Goal: Task Accomplishment & Management: Use online tool/utility

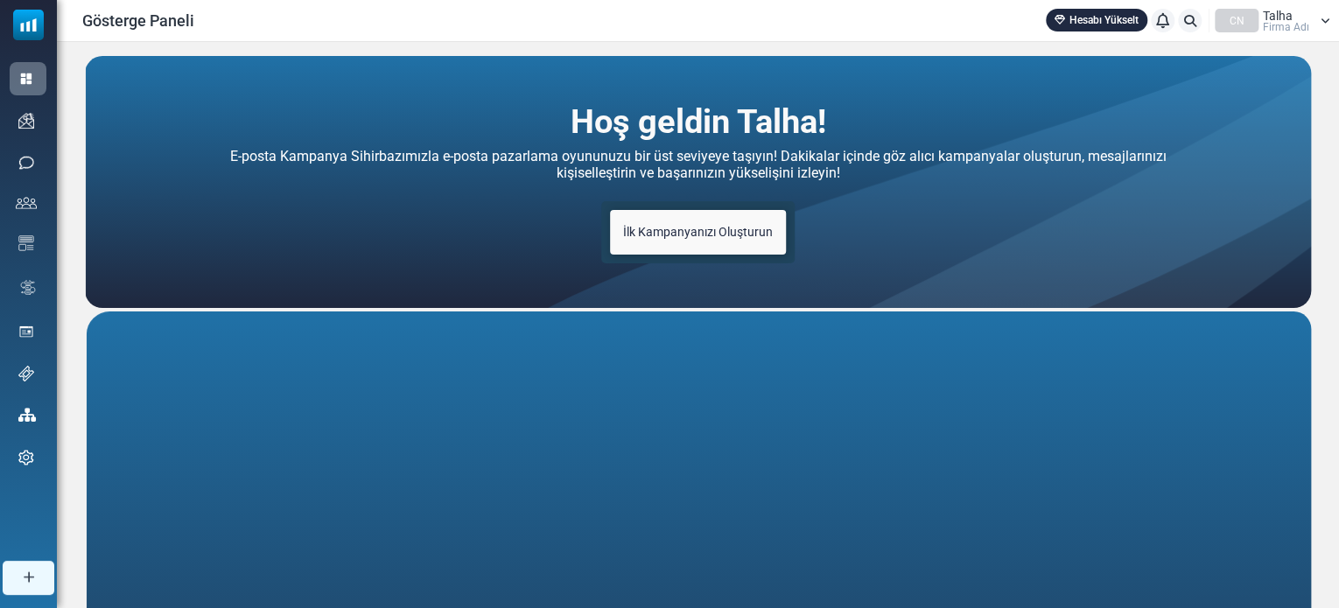
click at [1302, 21] on font "Firma Adı" at bounding box center [1286, 27] width 46 height 12
click at [1281, 18] on font "Talha" at bounding box center [1278, 16] width 30 height 14
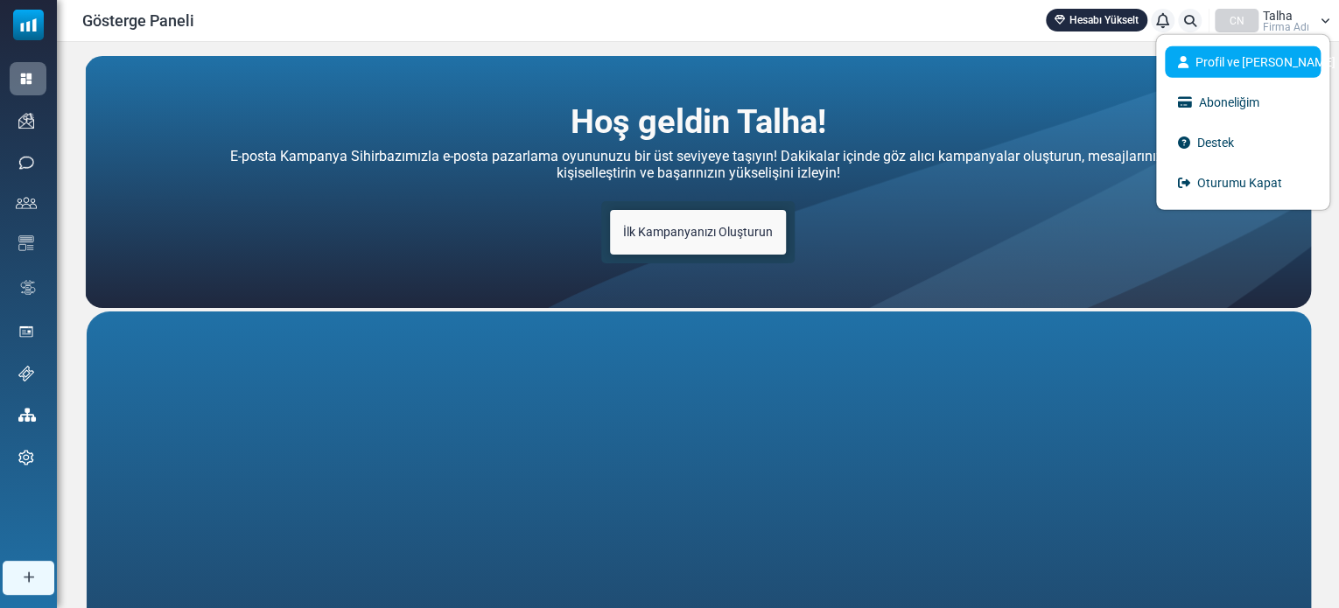
click at [1259, 63] on font "Profil ve Tercihler" at bounding box center [1266, 62] width 140 height 14
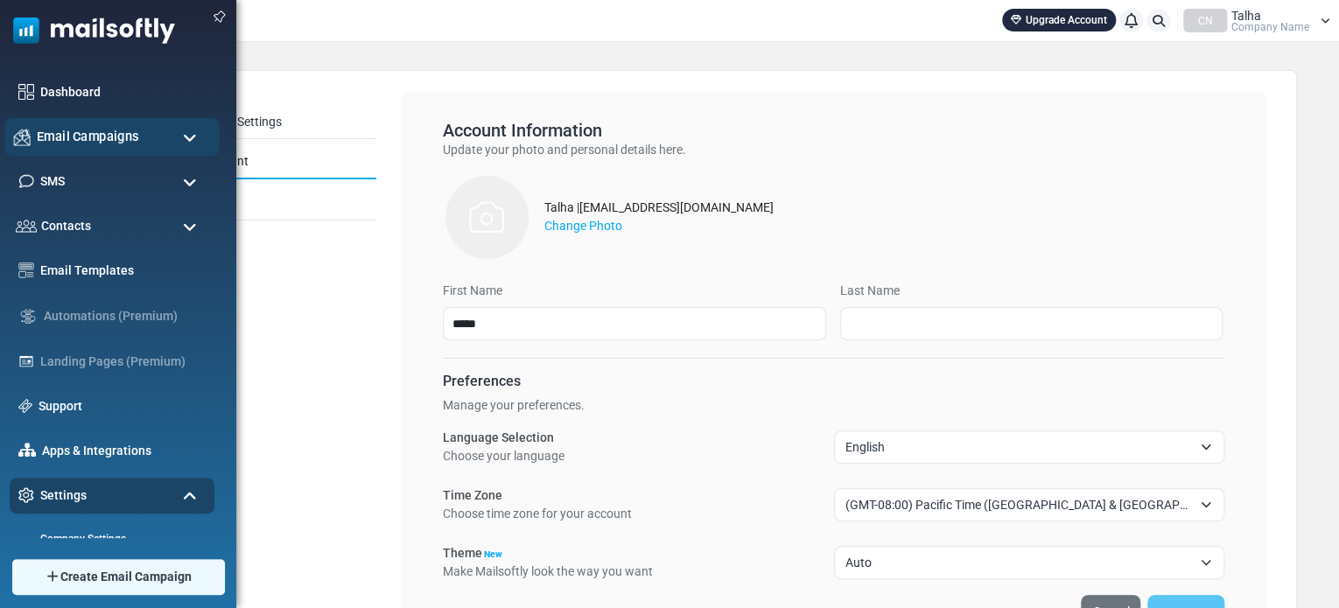
click at [52, 135] on span "Email Campaigns" at bounding box center [88, 136] width 102 height 19
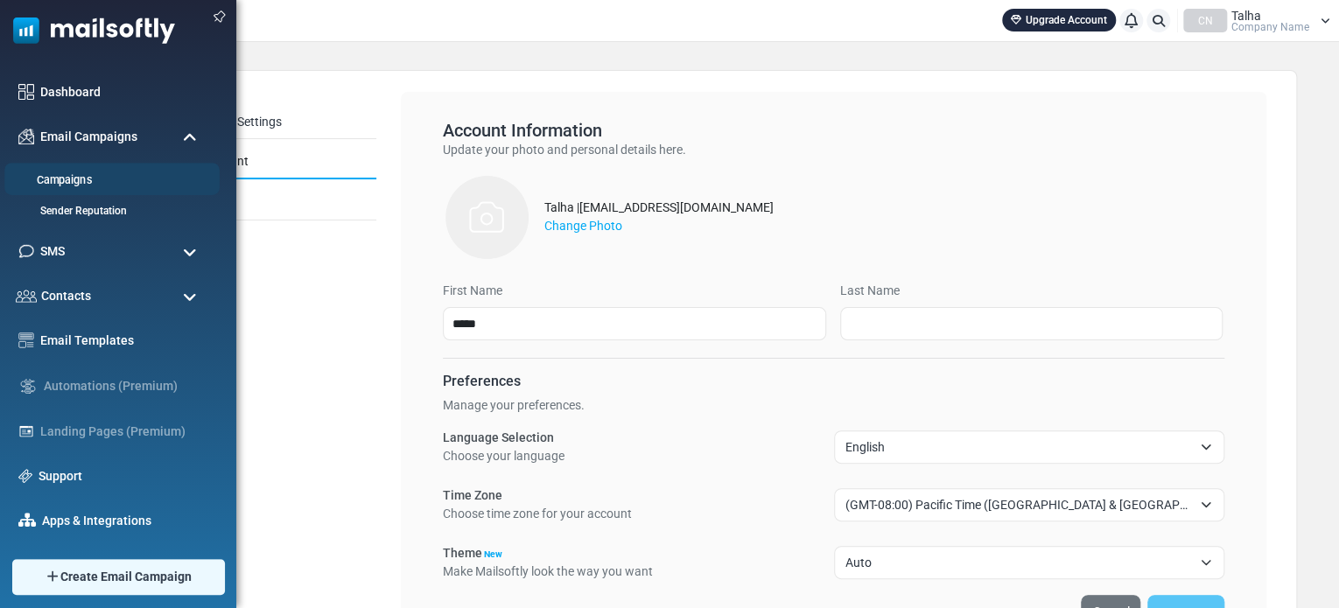
click at [91, 181] on link "Campaigns" at bounding box center [109, 180] width 210 height 17
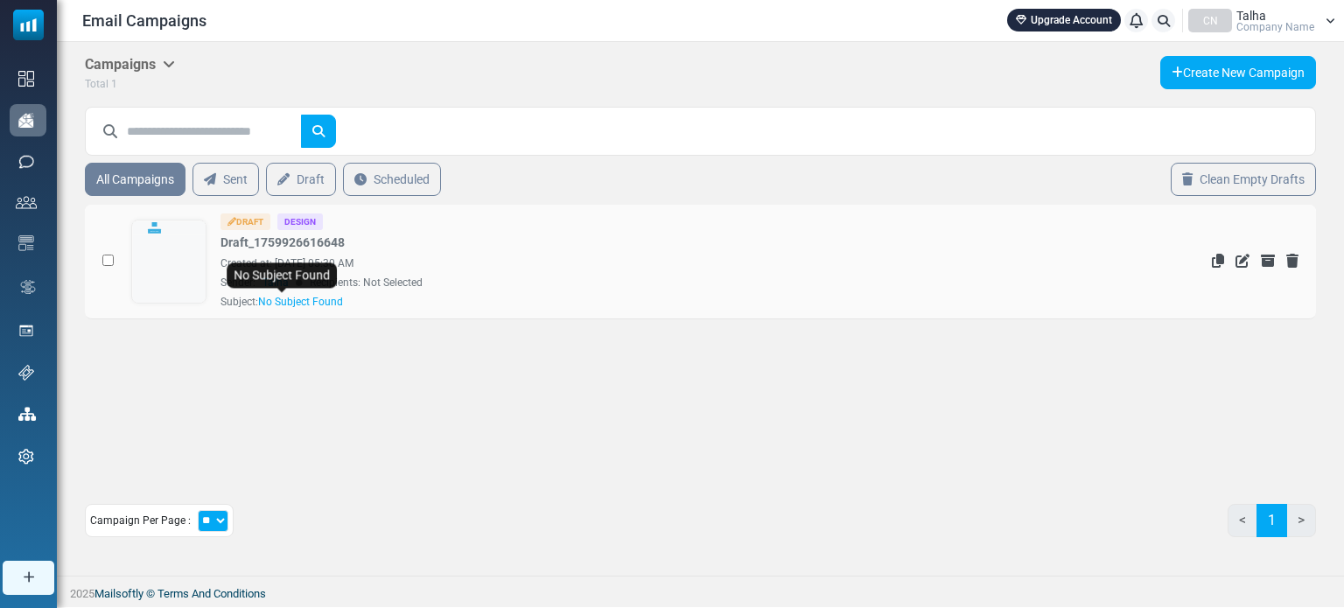
click at [344, 264] on div "Created at: [DATE] 05:30 AM" at bounding box center [608, 264] width 774 height 16
click at [572, 263] on div "Created at: [DATE] 05:30 AM" at bounding box center [608, 264] width 774 height 16
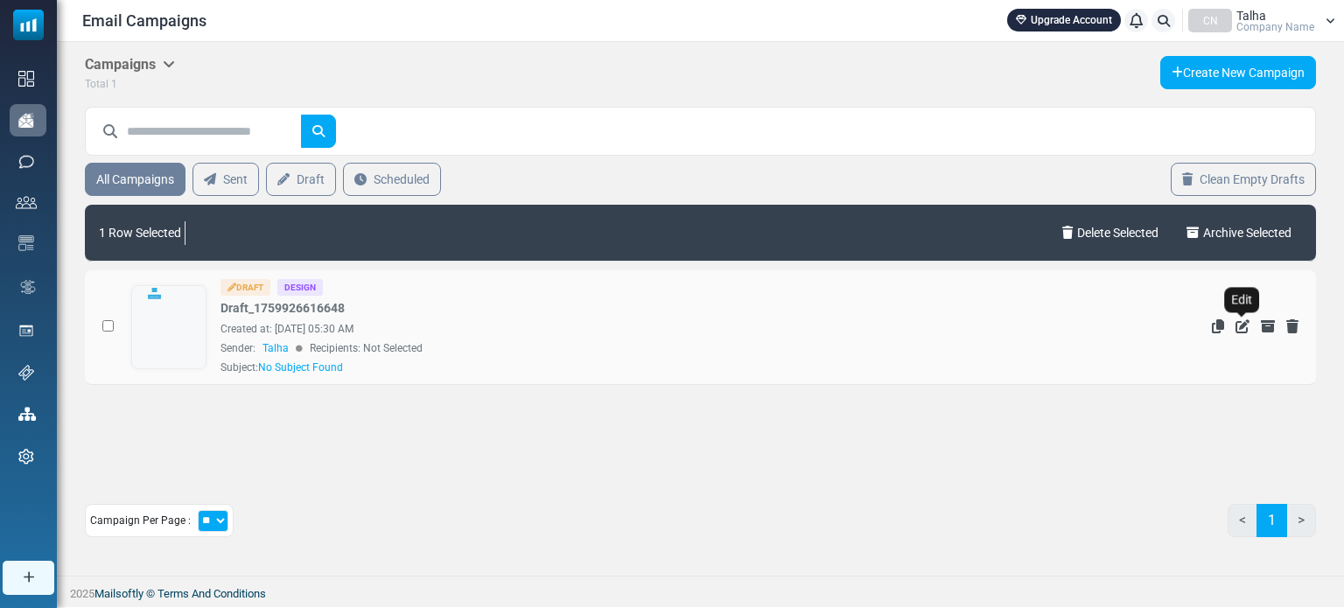
click at [1239, 324] on icon "Edit" at bounding box center [1243, 326] width 14 height 14
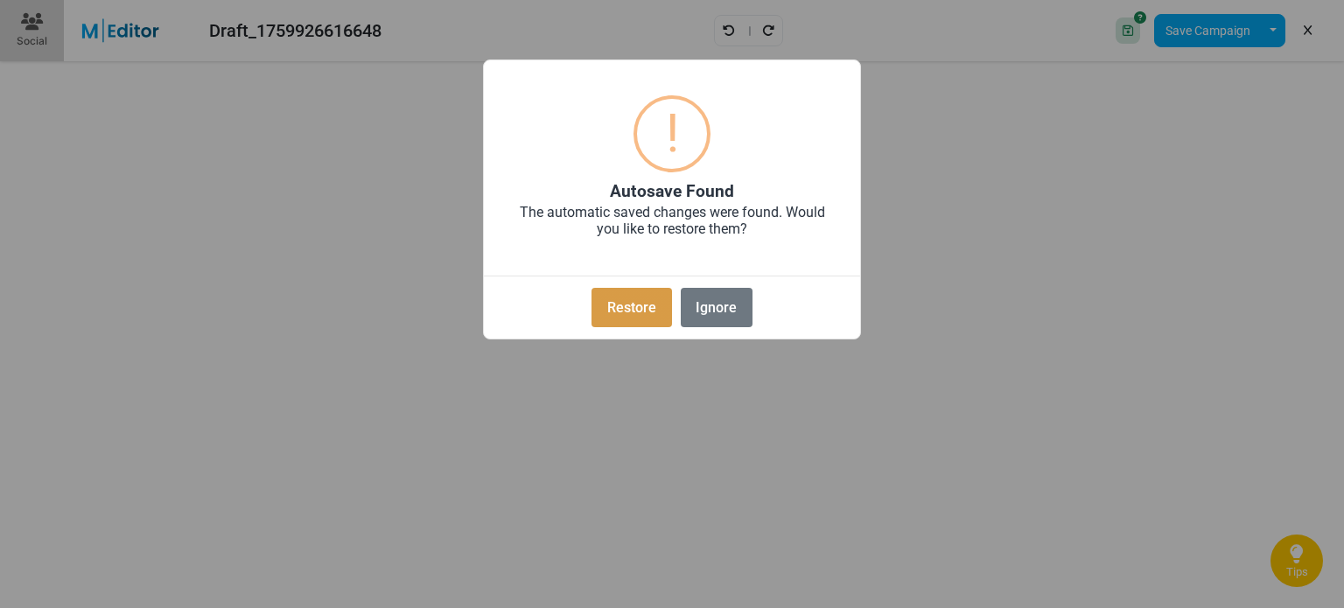
click at [658, 318] on button "Restore" at bounding box center [632, 307] width 80 height 39
click at [658, 318] on div "× ! Autosave Found The automatic saved changes were found. Would you like to re…" at bounding box center [672, 304] width 1344 height 608
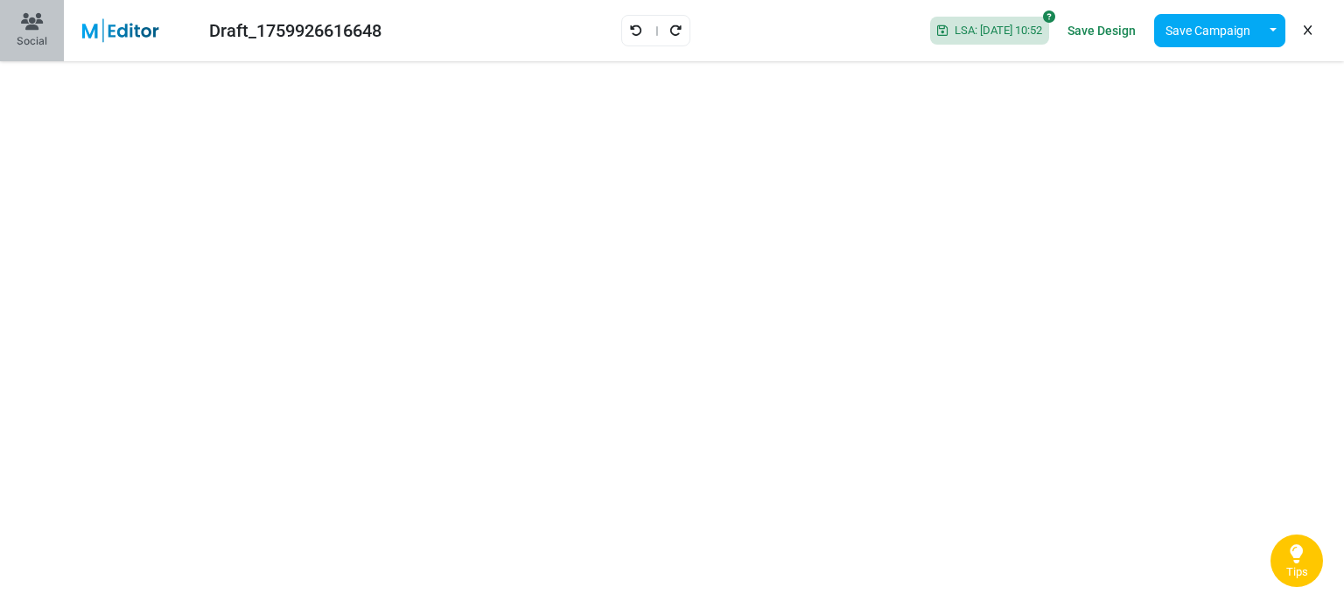
click at [27, 39] on div "Social" at bounding box center [32, 41] width 31 height 16
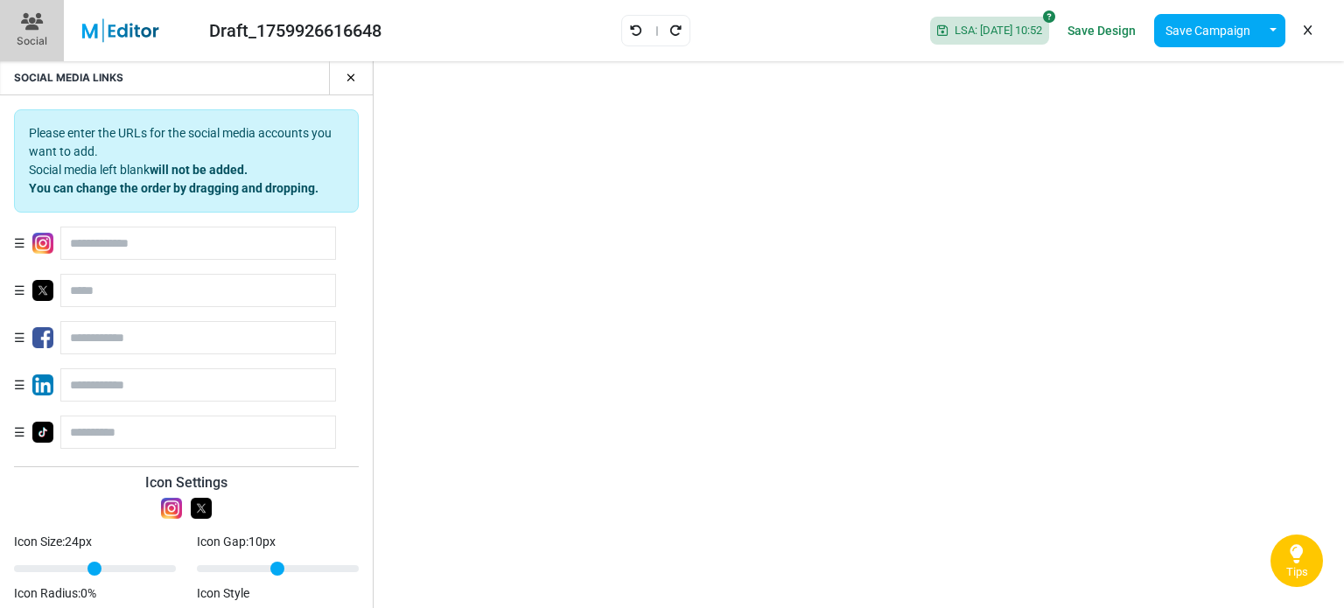
scroll to position [141, 0]
drag, startPoint x: 234, startPoint y: 570, endPoint x: 329, endPoint y: 572, distance: 95.4
click at [329, 572] on input "Icon Gap: 43 px" at bounding box center [278, 568] width 162 height 21
drag, startPoint x: 329, startPoint y: 572, endPoint x: 277, endPoint y: 570, distance: 52.6
click at [297, 570] on input "Icon Gap: 40 px" at bounding box center [278, 568] width 162 height 21
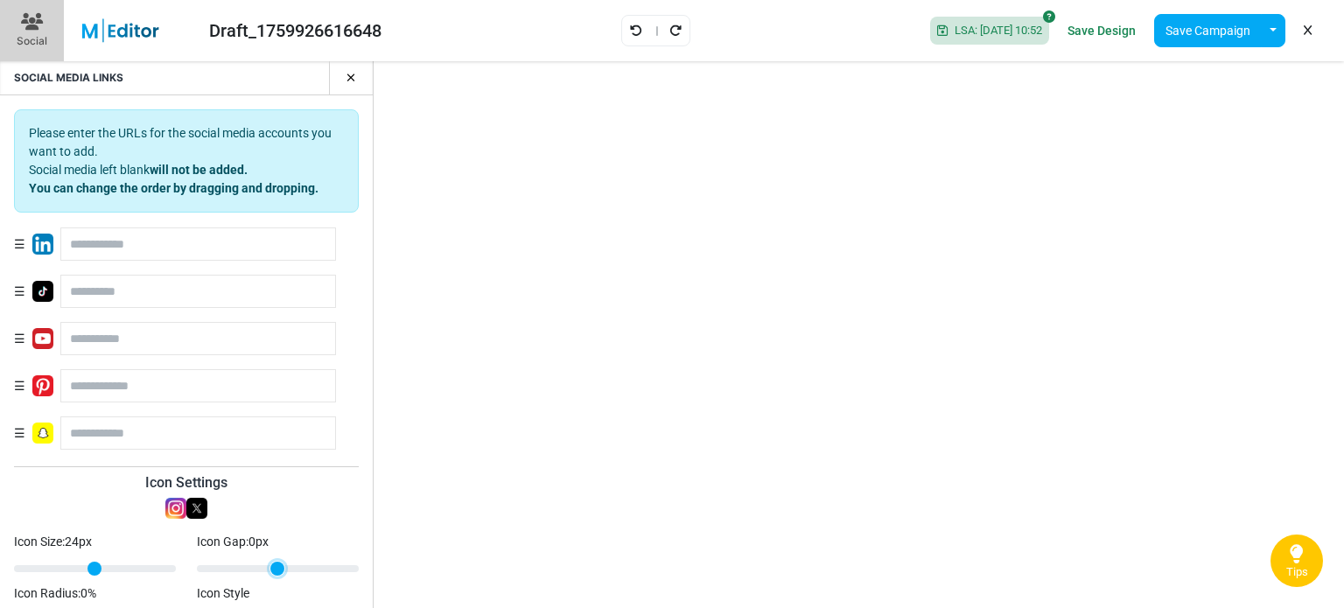
drag, startPoint x: 277, startPoint y: 570, endPoint x: 181, endPoint y: 563, distance: 95.7
click at [197, 563] on input "Icon Gap: 0 px" at bounding box center [278, 568] width 162 height 21
click at [360, 83] on div "SOCIAL MEDIA LINKS" at bounding box center [186, 78] width 373 height 34
click at [347, 73] on icon "button" at bounding box center [352, 78] width 10 height 12
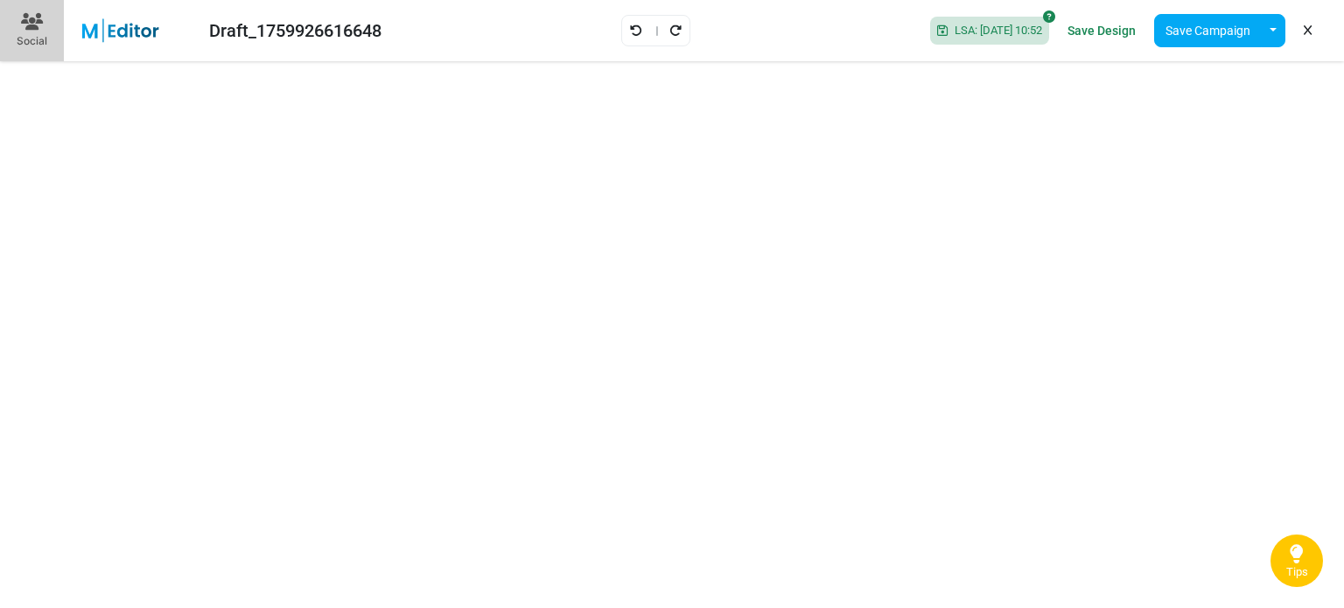
click at [316, 33] on div "Draft_1759926616648" at bounding box center [295, 31] width 172 height 26
click at [98, 26] on img at bounding box center [131, 30] width 114 height 25
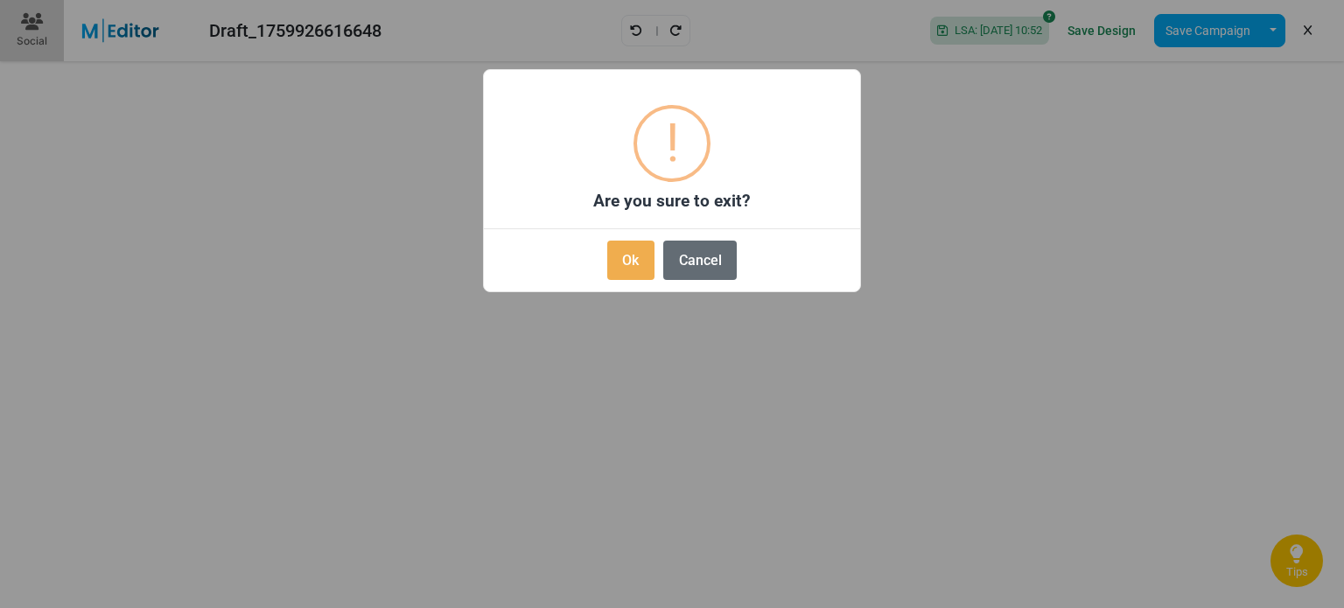
click at [698, 269] on button "Cancel" at bounding box center [700, 260] width 74 height 39
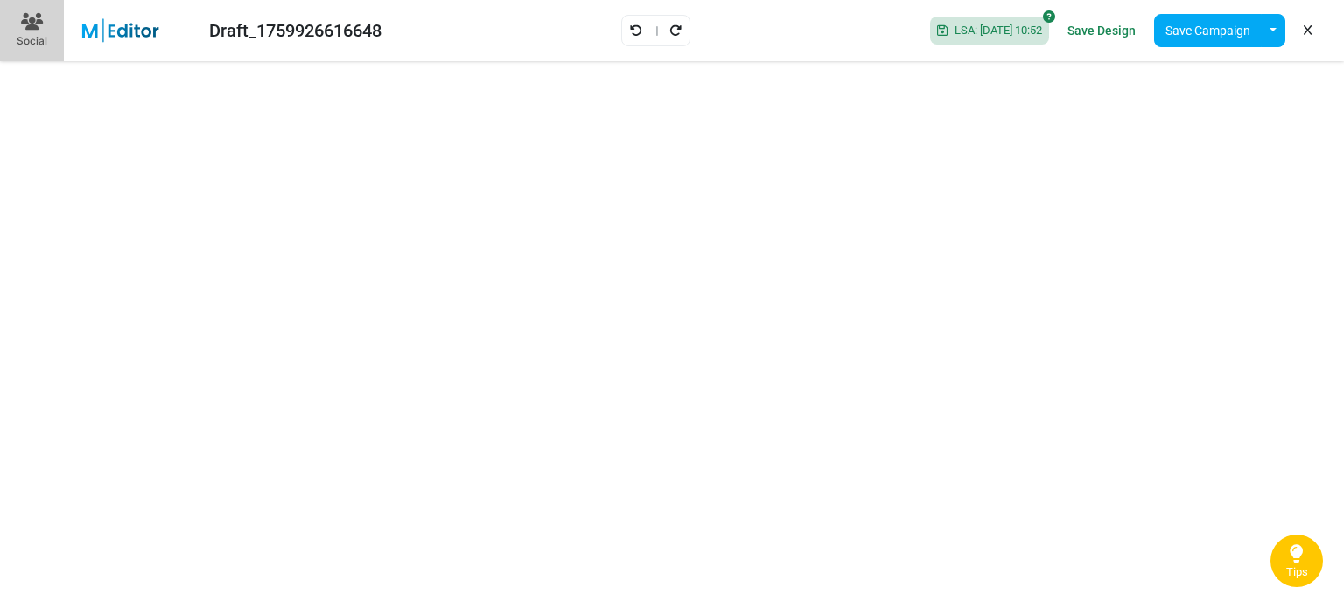
click at [260, 32] on div "Draft_1759926616648" at bounding box center [295, 31] width 172 height 26
click at [337, 43] on div "Draft_1759926616648" at bounding box center [295, 31] width 172 height 26
drag, startPoint x: 337, startPoint y: 43, endPoint x: 340, endPoint y: 30, distance: 13.4
click at [340, 30] on div "Draft_1759926616648" at bounding box center [295, 31] width 172 height 26
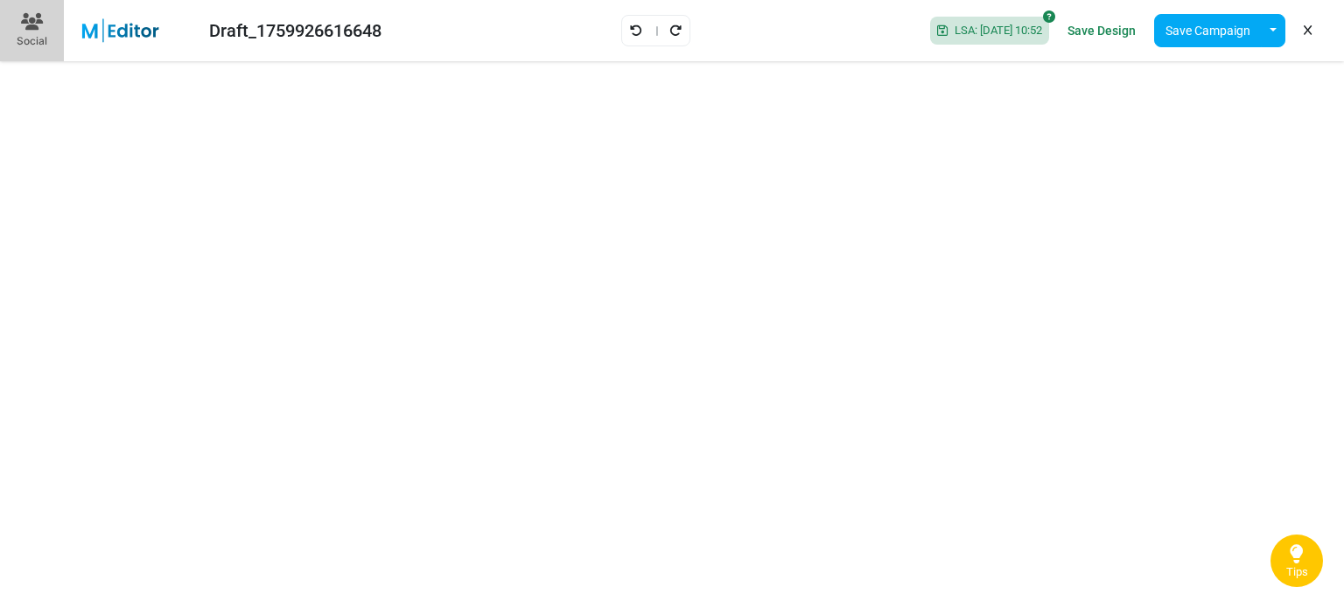
click at [340, 30] on div "Draft_1759926616648" at bounding box center [295, 31] width 172 height 26
click at [1309, 32] on icon at bounding box center [1308, 31] width 8 height 1
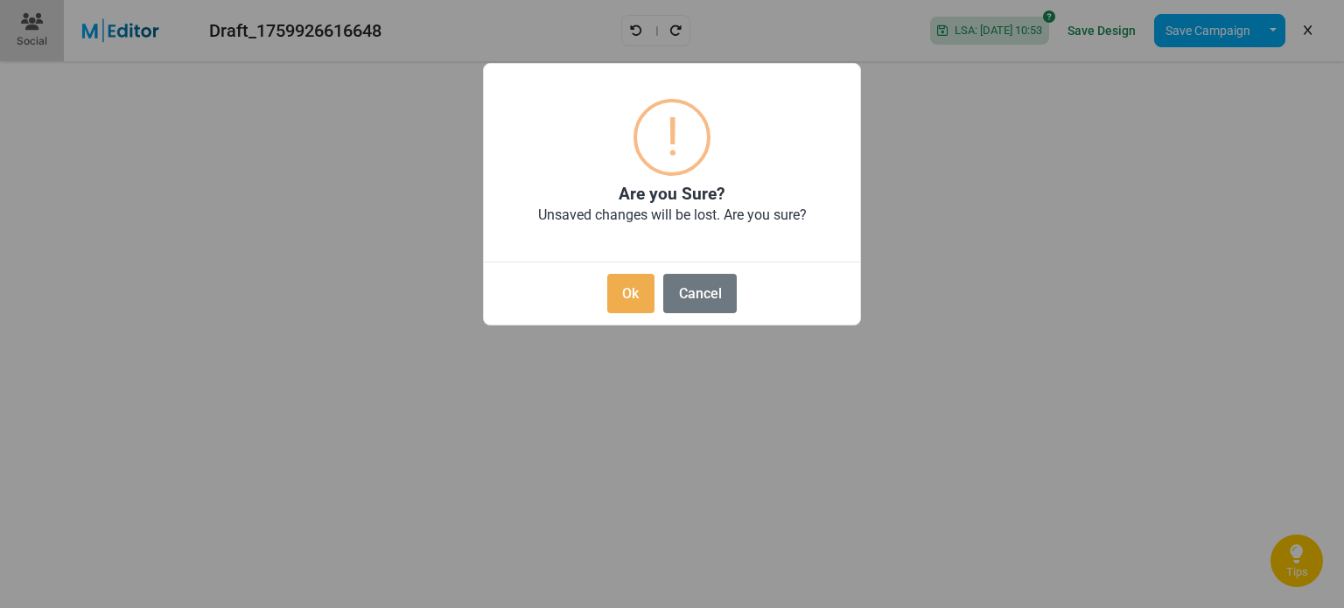
click at [712, 386] on div "× ! Are you Sure? Unsaved changes will be lost. Are you sure? Ok No Cancel" at bounding box center [672, 304] width 1344 height 608
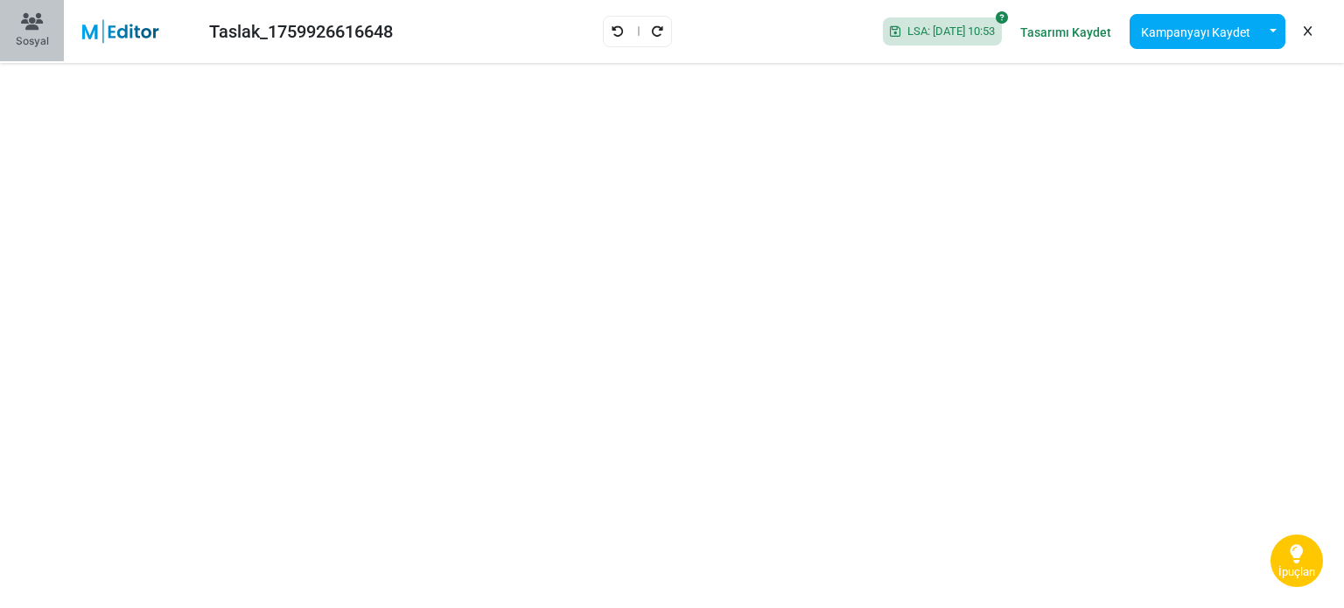
click at [14, 28] on button "Sosyal" at bounding box center [32, 30] width 64 height 61
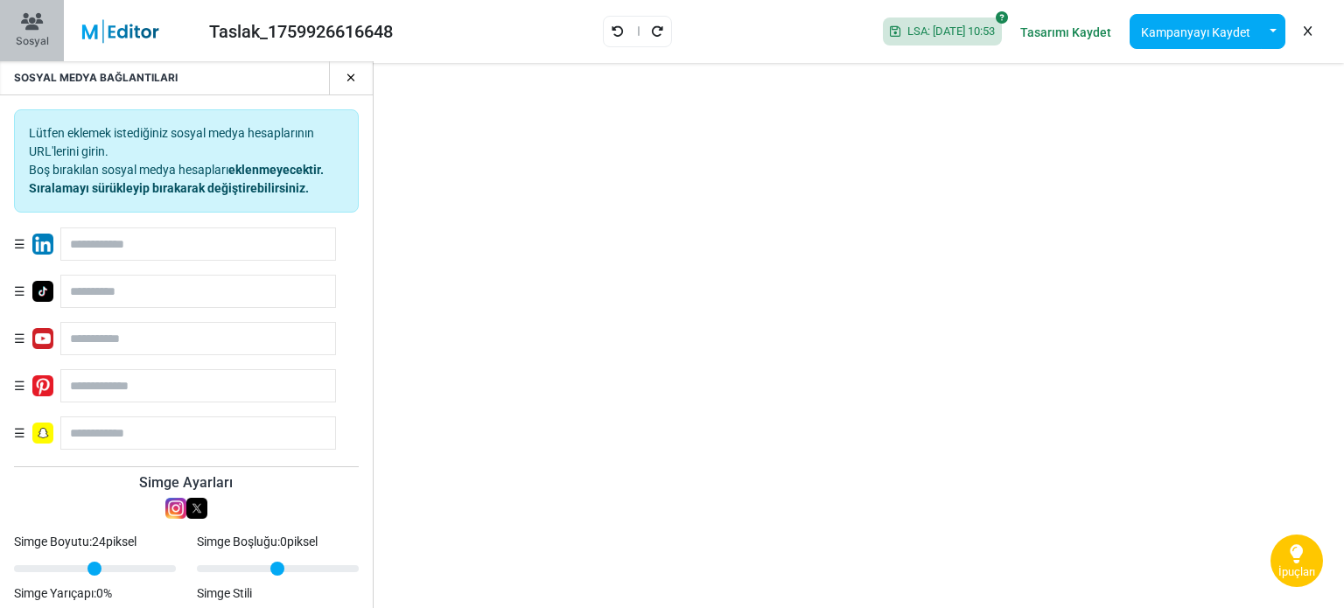
type input "**"
click at [12, 79] on div "SOSYAL MEDYA BAĞLANTILARI" at bounding box center [186, 78] width 373 height 34
click at [354, 78] on icon "button" at bounding box center [352, 78] width 10 height 12
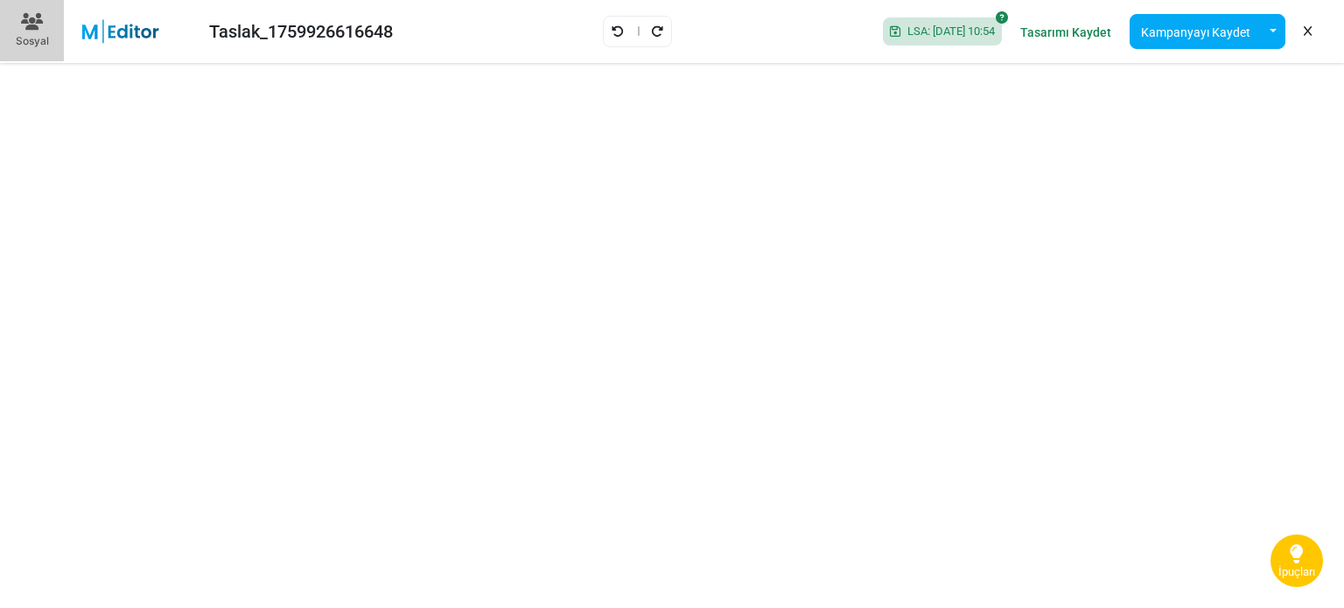
click at [126, 34] on img at bounding box center [131, 31] width 114 height 25
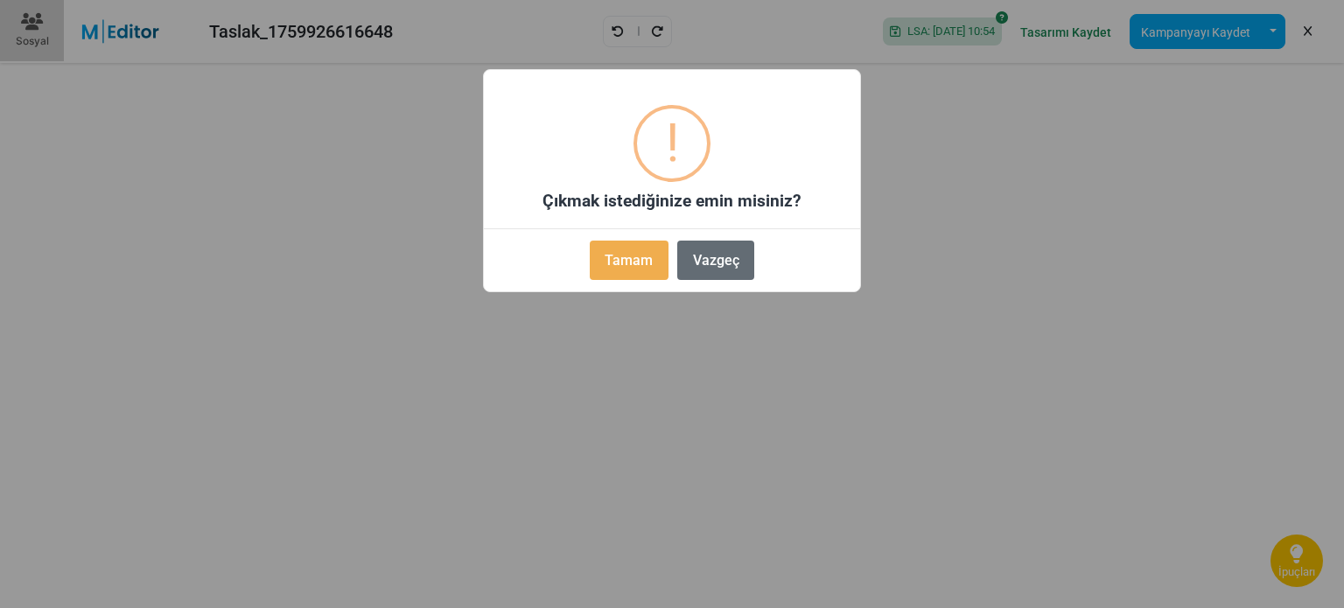
click at [721, 249] on button "Vazgeç" at bounding box center [715, 260] width 77 height 39
